Goal: Task Accomplishment & Management: Manage account settings

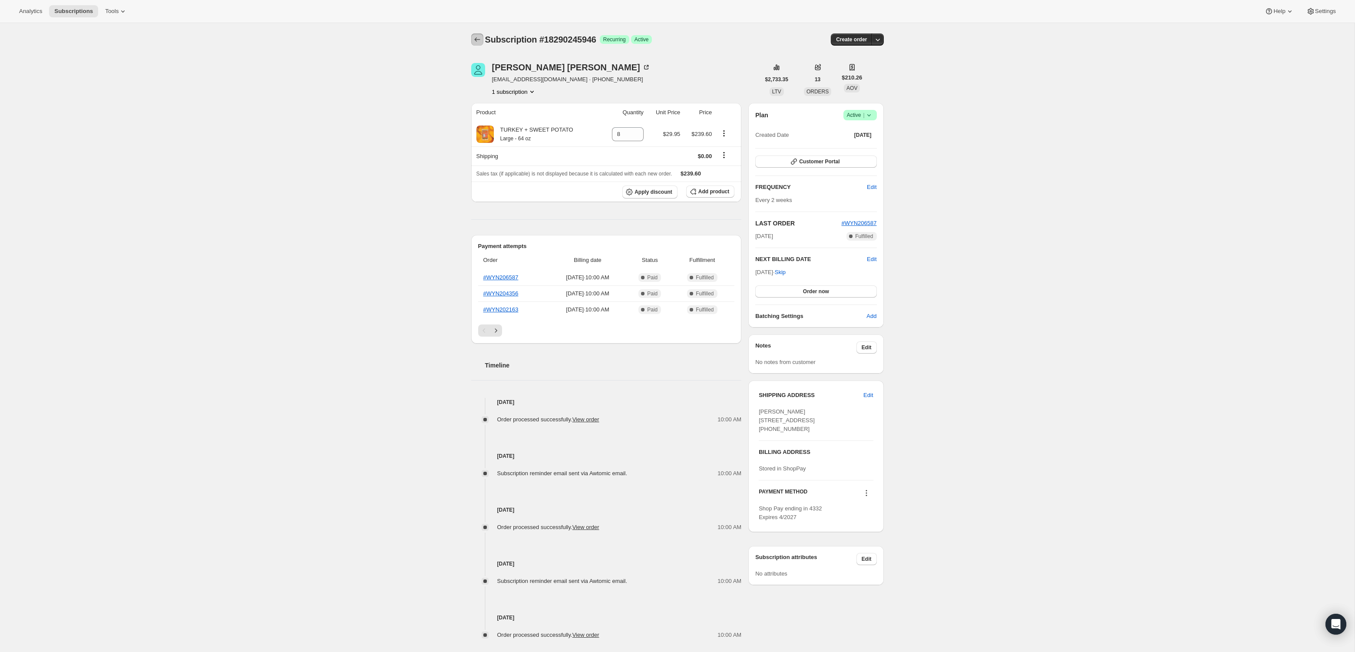
drag, startPoint x: 480, startPoint y: 36, endPoint x: 462, endPoint y: 73, distance: 40.6
click at [462, 76] on div "Subscription #18290245946. This page is ready Subscription #18290245946 Success…" at bounding box center [677, 357] width 433 height 669
click at [475, 43] on button "Subscriptions" at bounding box center [477, 39] width 12 height 12
click at [538, 67] on div "[PERSON_NAME]" at bounding box center [571, 67] width 158 height 9
